Goal: Information Seeking & Learning: Learn about a topic

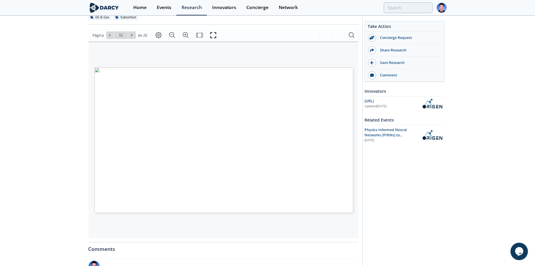
drag, startPoint x: 134, startPoint y: 164, endPoint x: 183, endPoint y: 174, distance: 50.5
click at [183, 67] on p "© 2024 ORIGEN AI. ALL RIGHTS RESERVED © 2024 ORIGEN AI. ALL RIGHTS RESERVED -CO…" at bounding box center [174, 67] width 159 height 0
drag, startPoint x: 183, startPoint y: 174, endPoint x: 225, endPoint y: 197, distance: 48.0
click at [225, 67] on p "© 2024 ORIGEN AI. ALL RIGHTS RESERVED © 2024 ORIGEN AI. ALL RIGHTS RESERVED -CO…" at bounding box center [174, 67] width 159 height 0
click at [146, 193] on span "KBOPD and 3.9 MBWPD with cumulative oil and" at bounding box center [176, 190] width 104 height 7
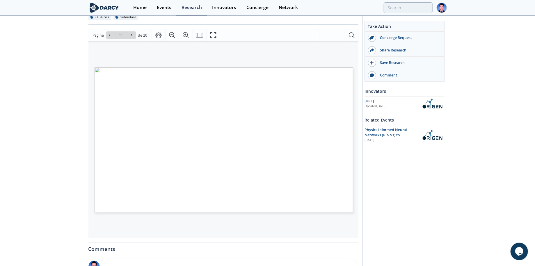
drag, startPoint x: 139, startPoint y: 200, endPoint x: 230, endPoint y: 203, distance: 91.4
click at [174, 67] on span "KBOPD and 3.9 MBWPD with cumulative oil and" at bounding box center [174, 67] width 0 height 0
click at [144, 205] on span "respectively" at bounding box center [136, 201] width 26 height 7
click at [144, 193] on span "KBOPD and 3.9 MBWPD with cumulative oil and" at bounding box center [176, 190] width 104 height 7
click at [210, 188] on span "of [DATE], the field was producing 101.3" at bounding box center [166, 184] width 87 height 7
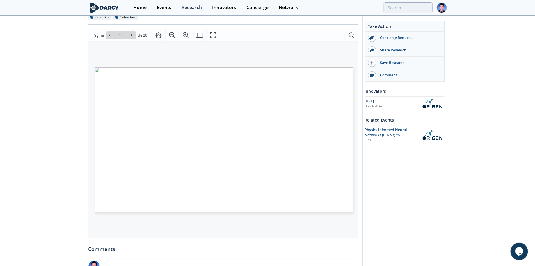
drag, startPoint x: 217, startPoint y: 196, endPoint x: 235, endPoint y: 195, distance: 18.3
click at [174, 67] on span "of [DATE], the field was producing 101.3" at bounding box center [174, 67] width 0 height 0
click at [126, 193] on span "KBOPD and 3.9 MBWPD with cumulative oil and" at bounding box center [176, 190] width 104 height 7
drag, startPoint x: 182, startPoint y: 195, endPoint x: 230, endPoint y: 195, distance: 47.7
click at [174, 67] on span "of [DATE], the field was producing 101.3" at bounding box center [174, 67] width 0 height 0
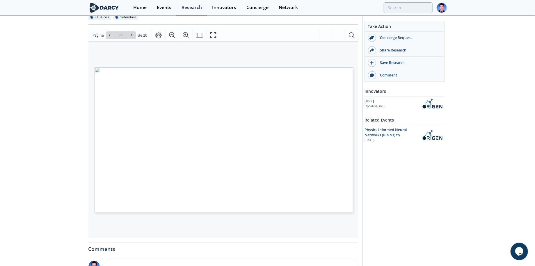
click at [156, 193] on span "KBOPD and 3.9 MBWPD with cumulative oil and" at bounding box center [176, 190] width 104 height 7
drag, startPoint x: 145, startPoint y: 202, endPoint x: 156, endPoint y: 209, distance: 12.9
click at [156, 67] on p "© 2024 ORIGEN AI. ALL RIGHTS RESERVED © 2024 ORIGEN AI. ALL RIGHTS RESERVED -CO…" at bounding box center [174, 67] width 159 height 0
drag, startPoint x: 156, startPoint y: 209, endPoint x: 244, endPoint y: 188, distance: 90.7
click at [244, 183] on span "• 16M+ of cells" at bounding box center [256, 179] width 33 height 7
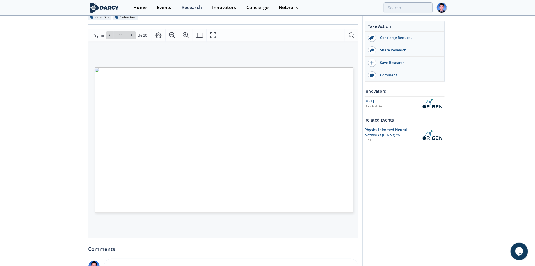
drag, startPoint x: 260, startPoint y: 171, endPoint x: 292, endPoint y: 173, distance: 32.1
click at [174, 67] on span "• Two phases, black-oil" at bounding box center [174, 67] width 0 height 0
drag, startPoint x: 292, startPoint y: 173, endPoint x: 275, endPoint y: 182, distance: 19.5
click at [275, 182] on span "Página 11" at bounding box center [401, 249] width 330 height 164
drag, startPoint x: 250, startPoint y: 182, endPoint x: 276, endPoint y: 182, distance: 25.9
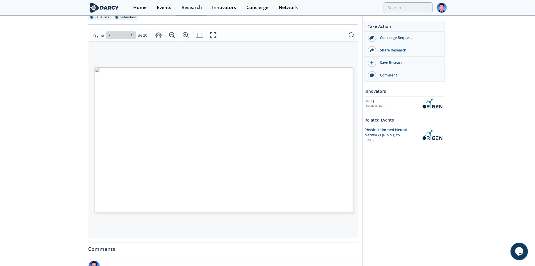
click at [174, 67] on span "• ~1,500 [PERSON_NAME]" at bounding box center [174, 67] width 0 height 0
drag, startPoint x: 276, startPoint y: 182, endPoint x: 268, endPoint y: 188, distance: 10.8
click at [268, 183] on span "• 16M+ of cells" at bounding box center [256, 179] width 33 height 7
drag, startPoint x: 268, startPoint y: 188, endPoint x: 275, endPoint y: 191, distance: 7.6
click at [174, 67] on span "• 16M+ of cells" at bounding box center [174, 67] width 0 height 0
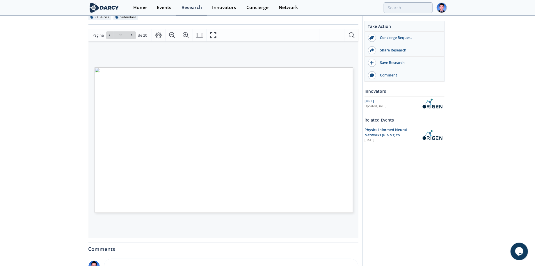
drag, startPoint x: 275, startPoint y: 191, endPoint x: 279, endPoint y: 191, distance: 4.4
click at [279, 192] on span "Página 11" at bounding box center [401, 258] width 330 height 164
click at [272, 159] on span "Página 11" at bounding box center [266, 160] width 330 height 164
click at [129, 39] on button at bounding box center [132, 35] width 8 height 8
drag, startPoint x: 240, startPoint y: 154, endPoint x: 348, endPoint y: 153, distance: 107.9
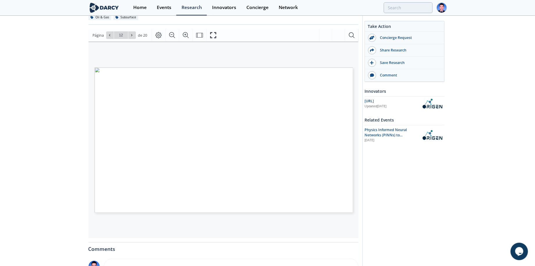
click at [346, 148] on span "Assisted history match models in subsurface systems are challenging" at bounding box center [223, 143] width 245 height 9
drag, startPoint x: 129, startPoint y: 168, endPoint x: 337, endPoint y: 172, distance: 208.6
click at [337, 166] on span "to optimize due to the large number of variables to characterize and" at bounding box center [223, 161] width 238 height 9
drag, startPoint x: 144, startPoint y: 189, endPoint x: 225, endPoint y: 188, distance: 80.9
click at [225, 184] on span "the need to preserve geological realism in matched models" at bounding box center [223, 179] width 207 height 9
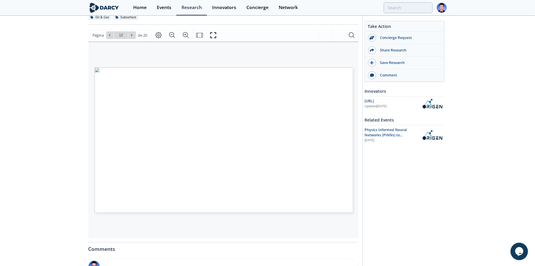
click at [155, 166] on span "to optimize due to the large number of variables to characterize and" at bounding box center [223, 161] width 238 height 9
click at [133, 37] on span at bounding box center [132, 35] width 4 height 4
type input "13"
click at [133, 37] on span at bounding box center [132, 35] width 4 height 4
type input "14"
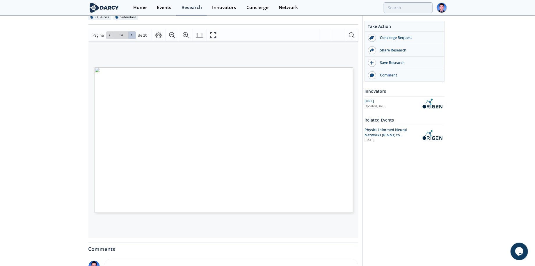
click at [133, 37] on span at bounding box center [132, 35] width 4 height 4
type input "15"
click at [130, 37] on icon at bounding box center [131, 34] width 3 height 3
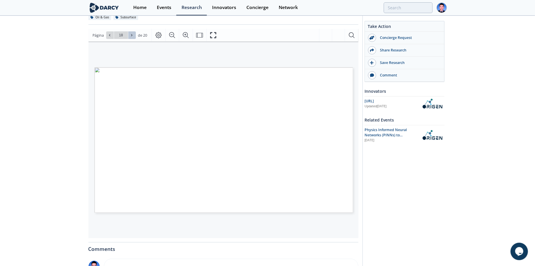
click at [130, 37] on icon at bounding box center [131, 34] width 3 height 3
type input "20"
click at [130, 39] on div "Ir a la página 20" at bounding box center [121, 35] width 30 height 8
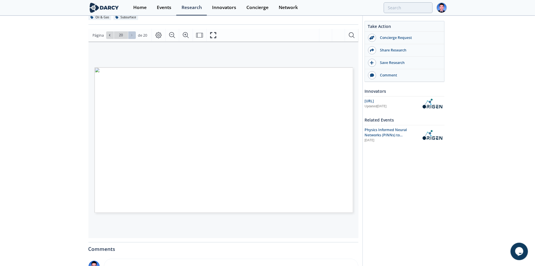
click at [130, 39] on div "Ir a la página 20" at bounding box center [121, 35] width 30 height 8
